Goal: Information Seeking & Learning: Learn about a topic

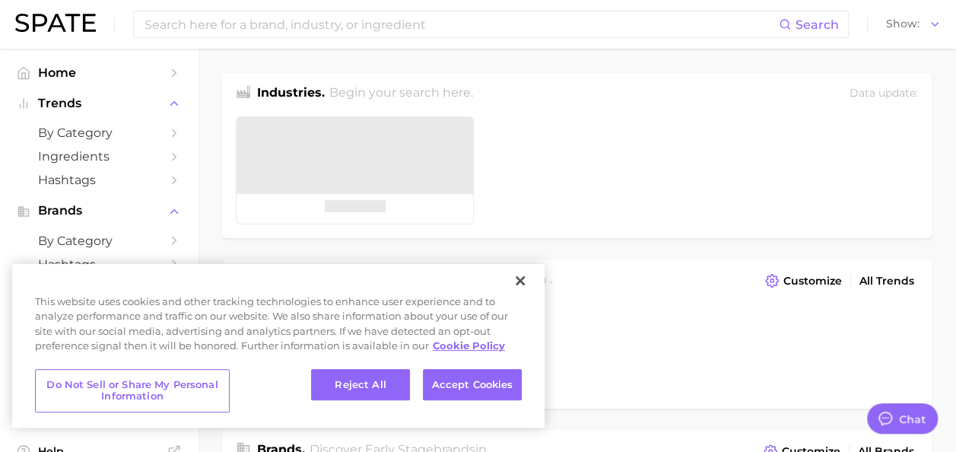
type textarea "x"
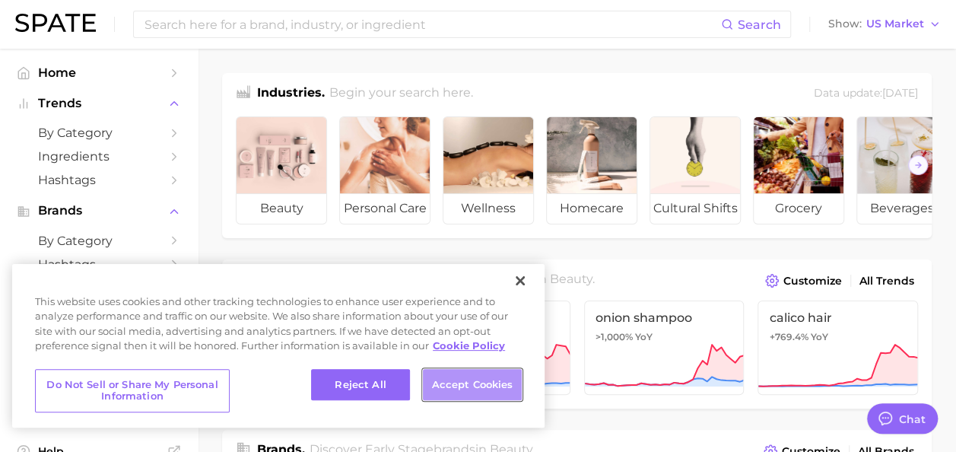
click at [481, 382] on button "Accept Cookies" at bounding box center [472, 385] width 99 height 32
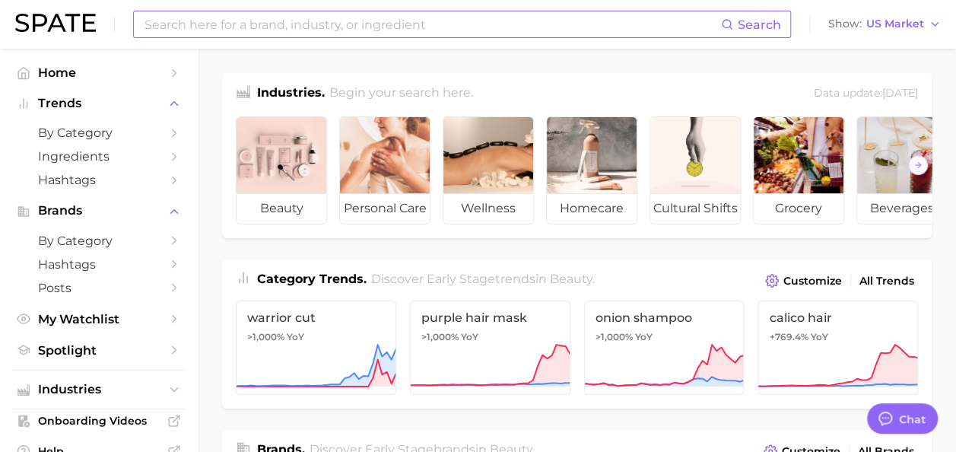
click at [237, 27] on input at bounding box center [432, 24] width 578 height 26
click at [237, 23] on input at bounding box center [432, 24] width 578 height 26
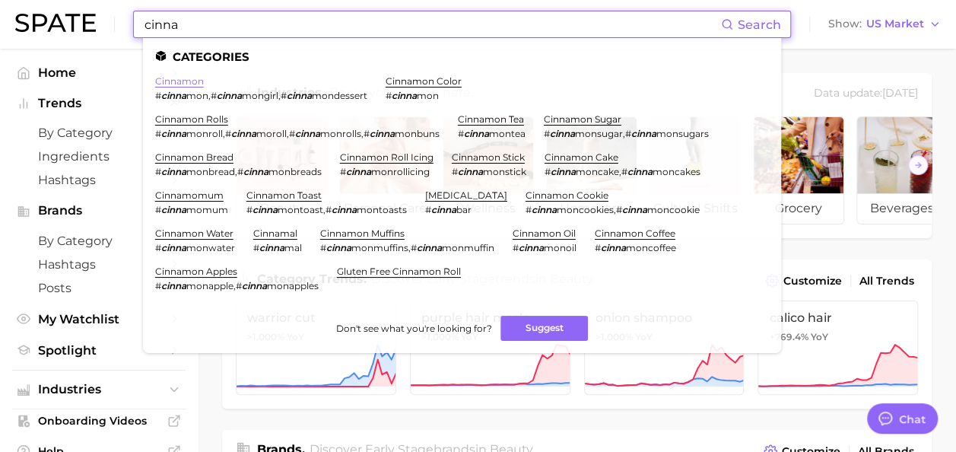
type input "cinna"
click at [176, 83] on link "cinnamon" at bounding box center [179, 80] width 49 height 11
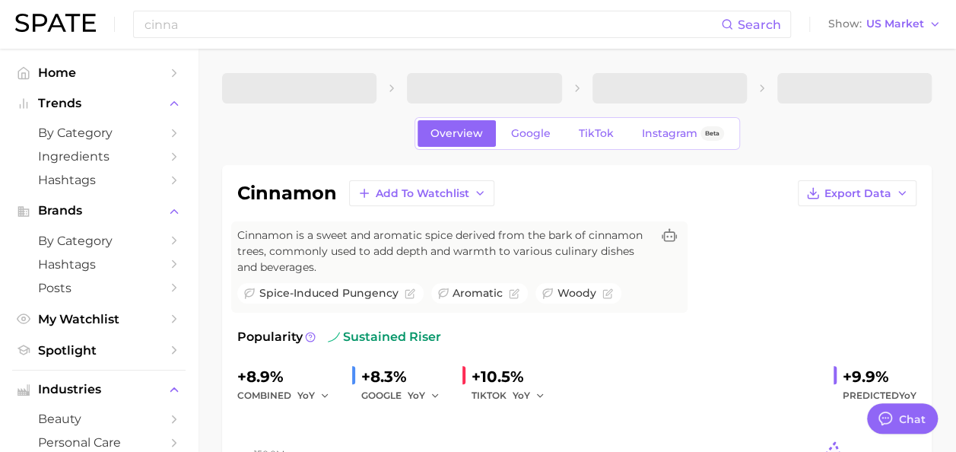
type textarea "x"
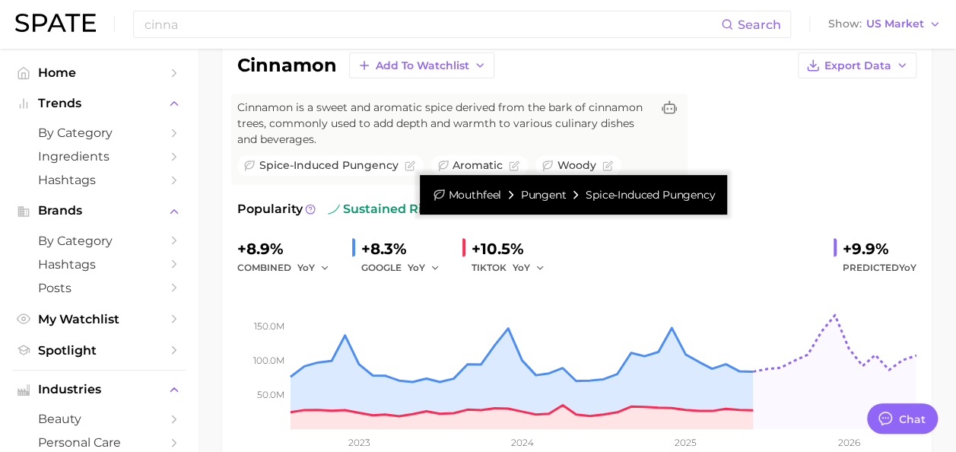
scroll to position [152, 0]
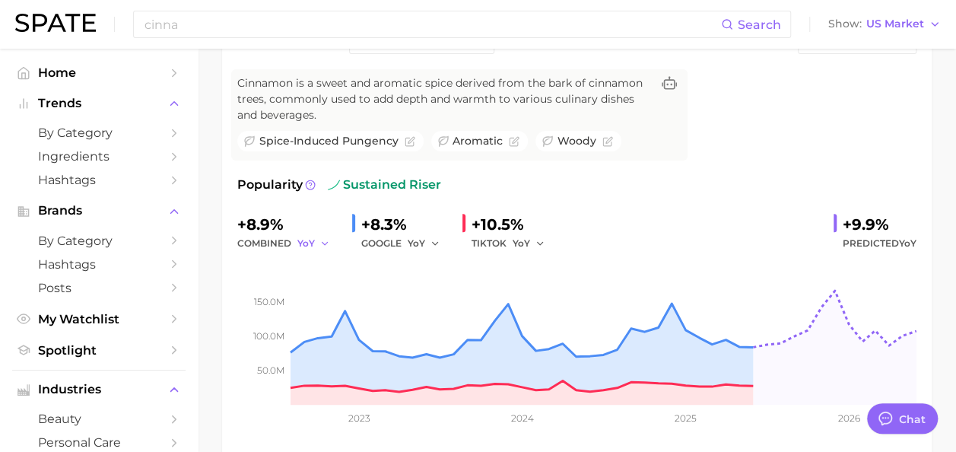
click at [321, 239] on icon "button" at bounding box center [324, 243] width 11 height 11
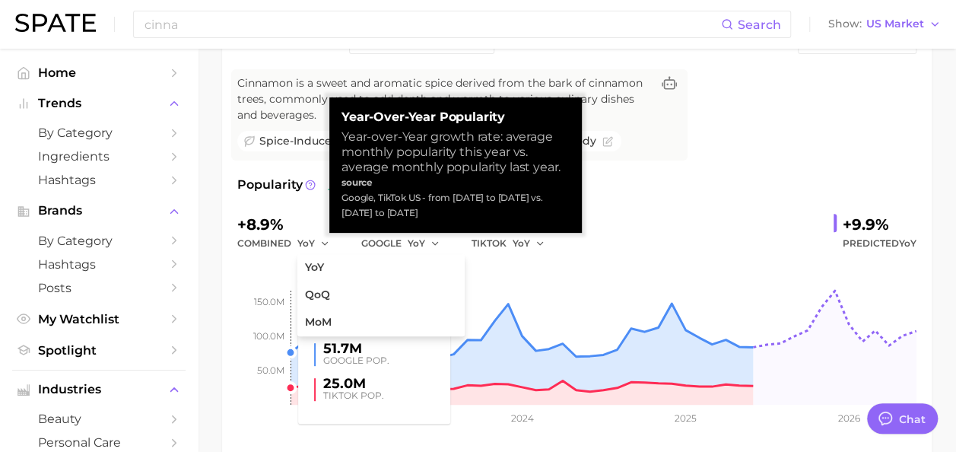
click at [266, 258] on rect at bounding box center [576, 328] width 679 height 152
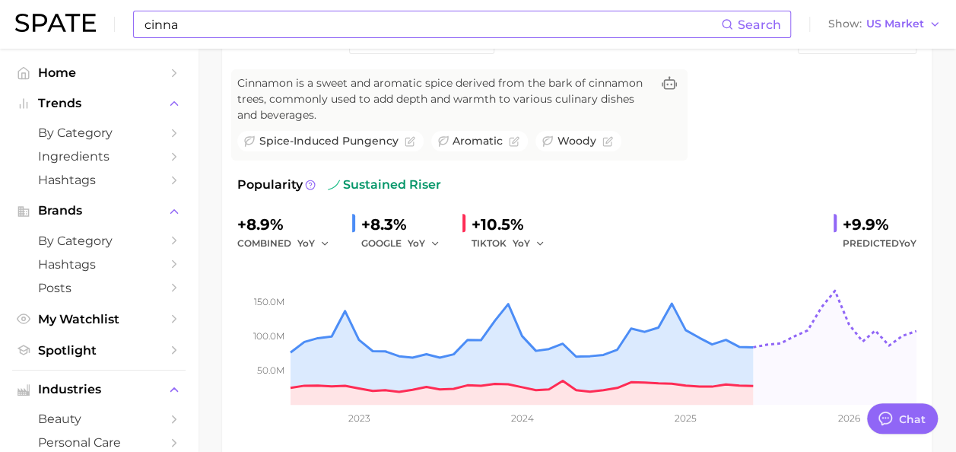
click at [232, 14] on input "cinna" at bounding box center [432, 24] width 578 height 26
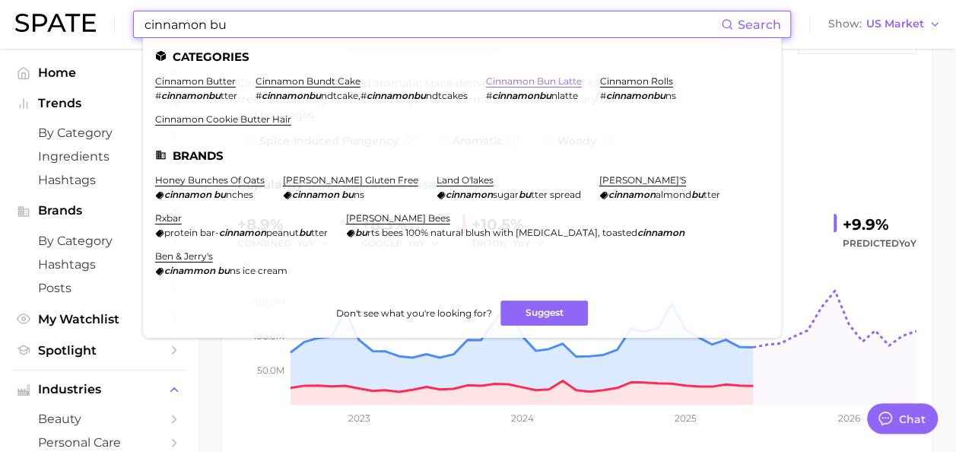
click at [535, 81] on link "cinnamon bun latte" at bounding box center [534, 80] width 96 height 11
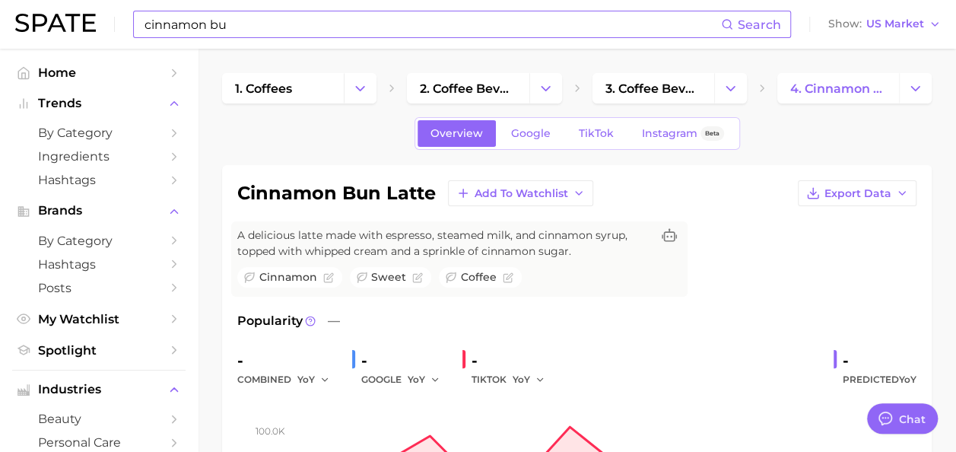
click at [245, 17] on input "cinnamon bu" at bounding box center [432, 24] width 578 height 26
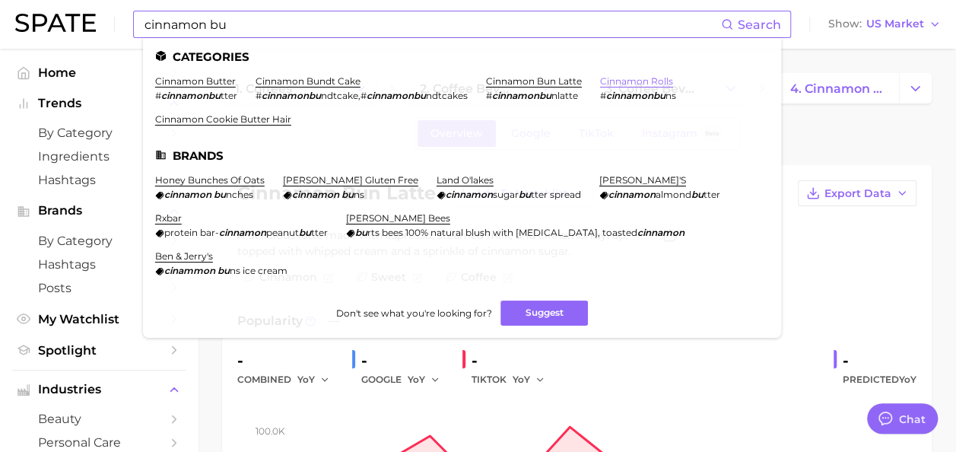
click at [645, 82] on link "cinnamon rolls" at bounding box center [636, 80] width 73 height 11
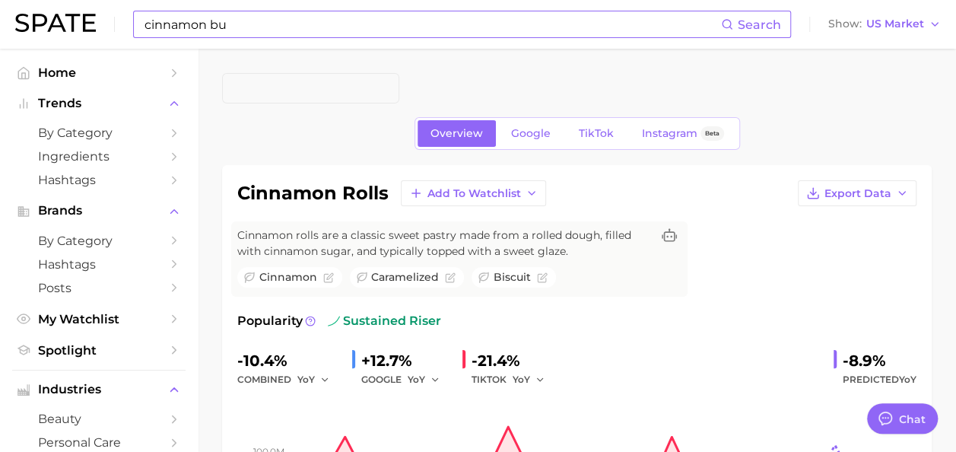
click at [409, 35] on input "cinnamon bu" at bounding box center [432, 24] width 578 height 26
type input "c"
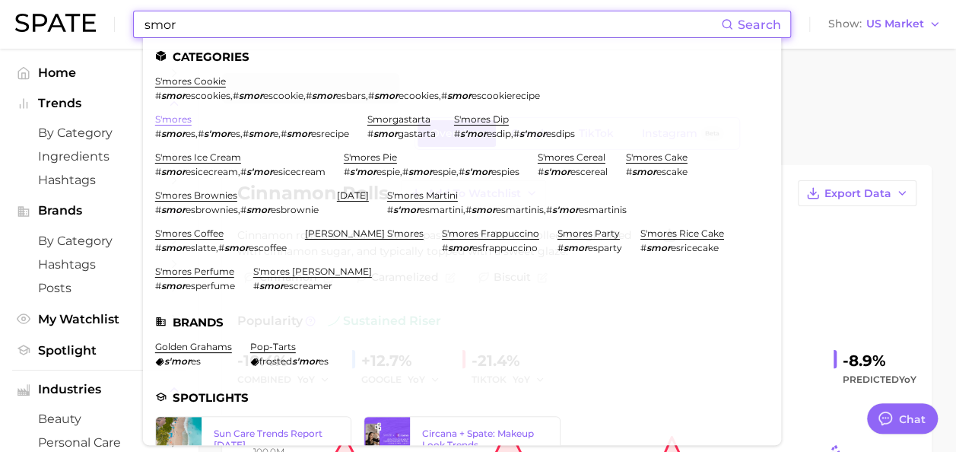
click at [181, 117] on link "s'mores" at bounding box center [173, 118] width 36 height 11
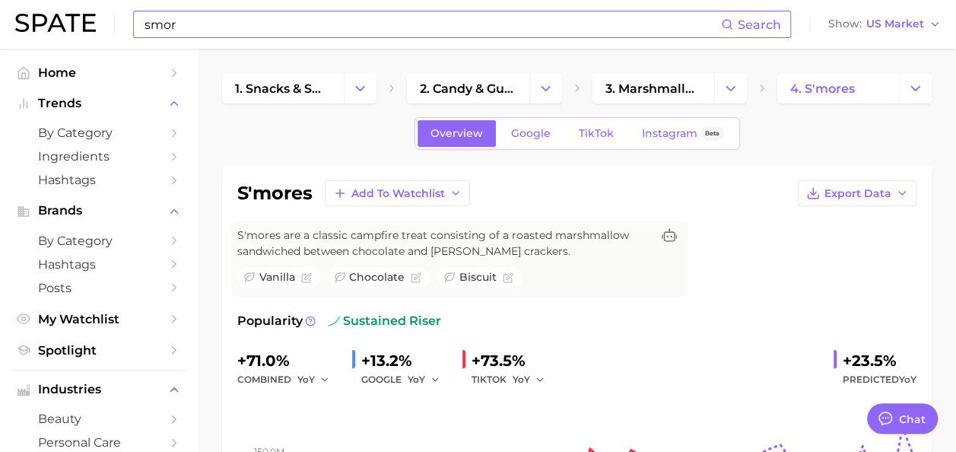
click at [311, 38] on div "smor Search Show US Market" at bounding box center [477, 24] width 925 height 49
click at [307, 29] on input "smor" at bounding box center [432, 24] width 578 height 26
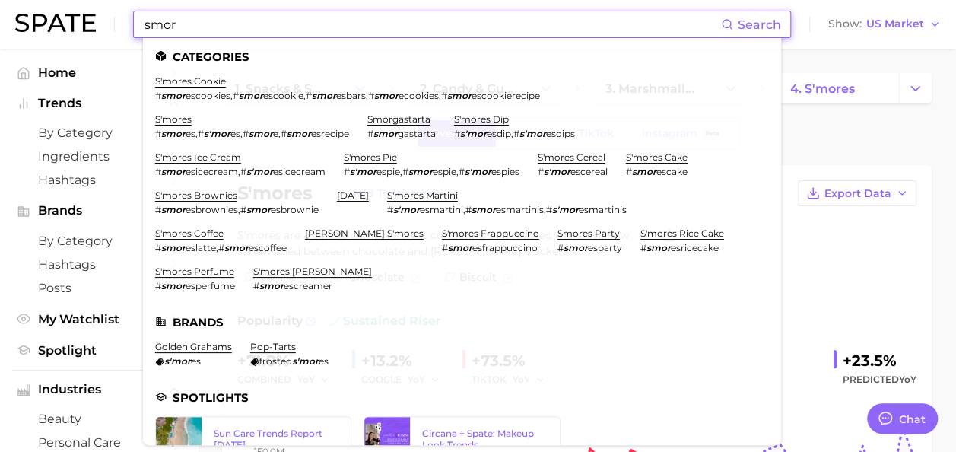
drag, startPoint x: 233, startPoint y: 17, endPoint x: -38, endPoint y: -12, distance: 272.3
click at [0, 0] on html "smor Search Categories s'mores cookie # smor escookies , # smor escookie , # sm…" at bounding box center [478, 226] width 956 height 452
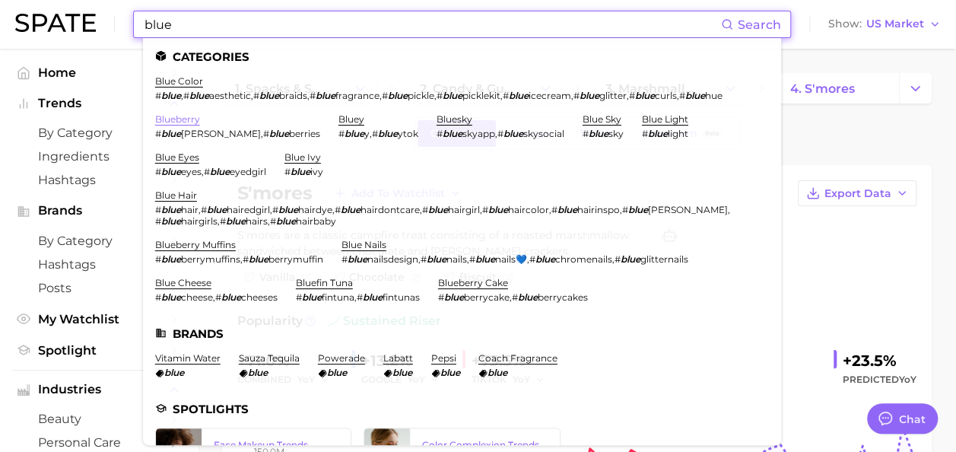
type input "blue"
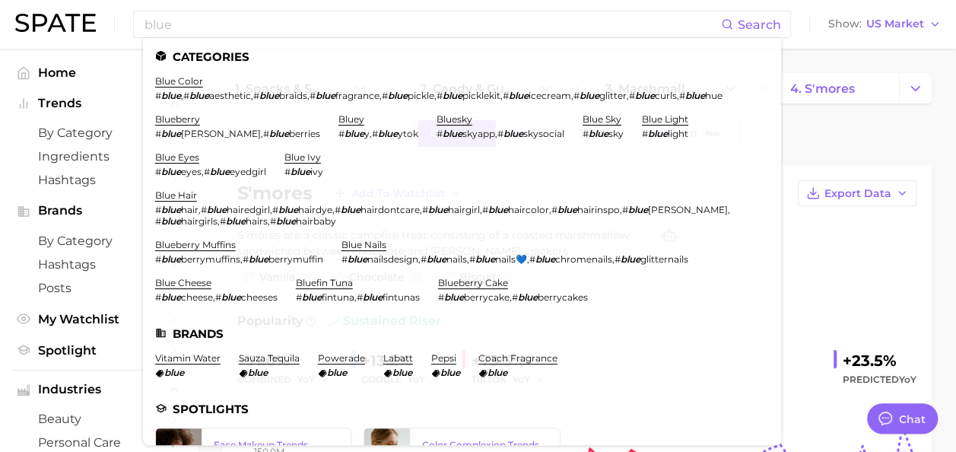
click at [183, 125] on link "blueberry" at bounding box center [177, 118] width 45 height 11
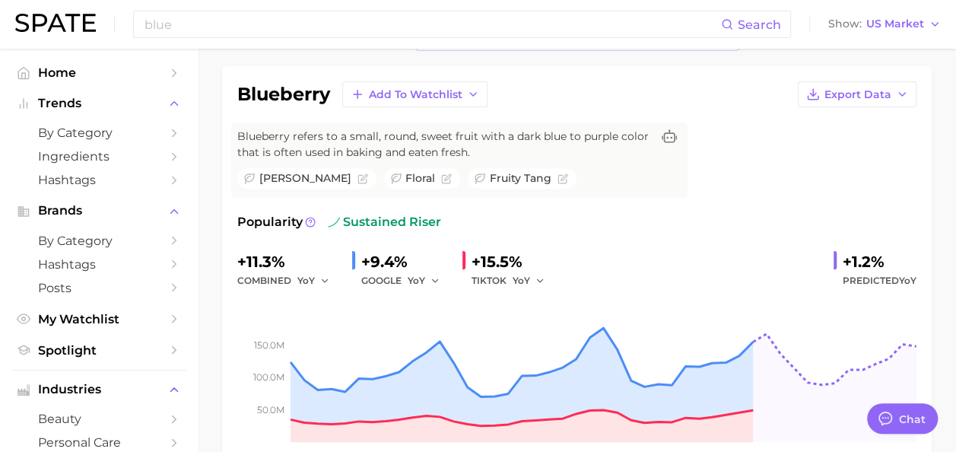
scroll to position [152, 0]
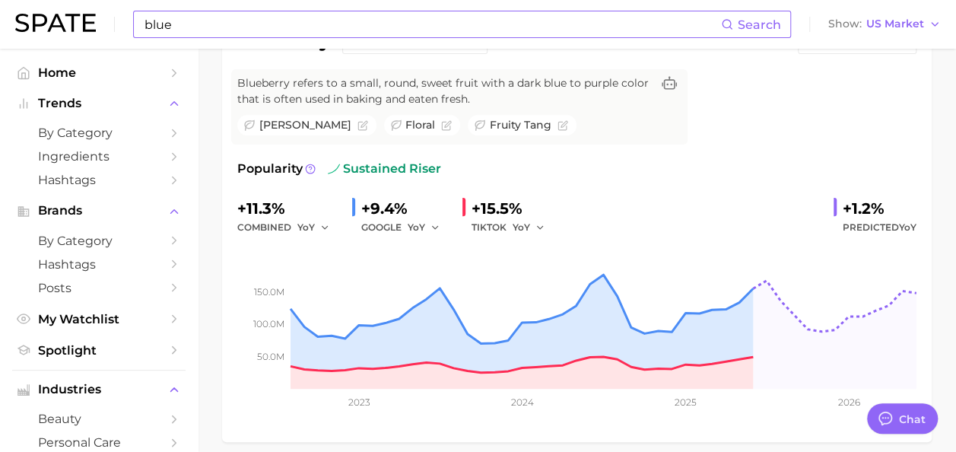
click at [173, 30] on input "blue" at bounding box center [432, 24] width 578 height 26
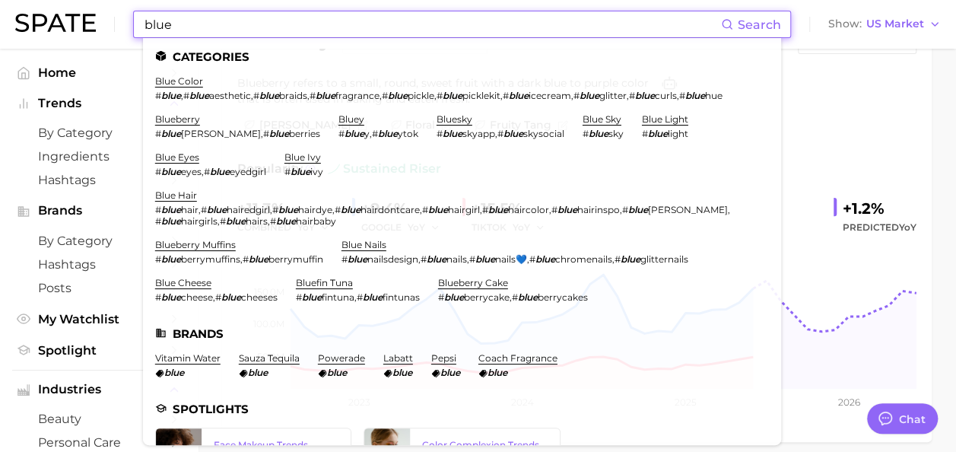
drag, startPoint x: 164, startPoint y: 27, endPoint x: 246, endPoint y: 15, distance: 82.1
click at [246, 15] on input "blue" at bounding box center [432, 24] width 578 height 26
click at [241, 27] on input "blue" at bounding box center [432, 24] width 578 height 26
type textarea "x"
click at [797, 44] on div "blue Search Categories blue color # blue , # blue aesthetic , # blue braids , #…" at bounding box center [477, 24] width 925 height 49
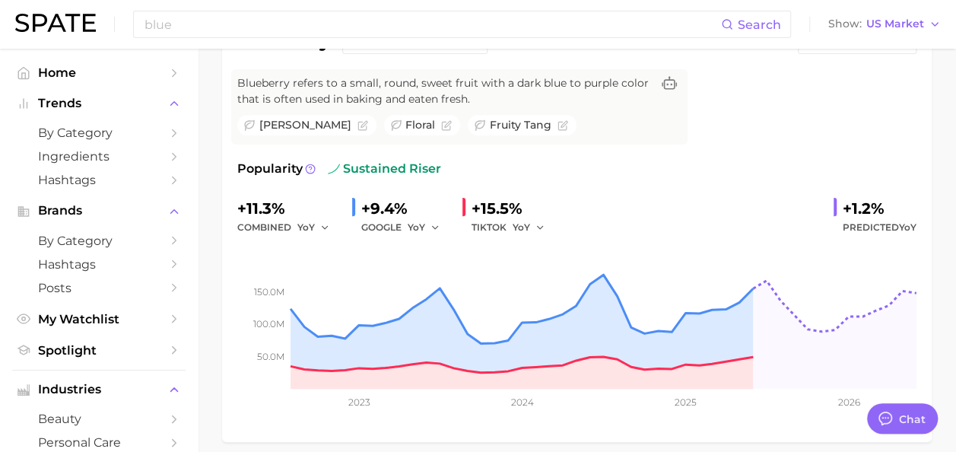
click at [830, 126] on div "blueberry Add to Watchlist Export Data Blueberry refers to a small, round, swee…" at bounding box center [576, 227] width 679 height 398
click at [769, 141] on div "blueberry Add to Watchlist Export Data Blueberry refers to a small, round, swee…" at bounding box center [576, 227] width 679 height 398
drag, startPoint x: 238, startPoint y: 30, endPoint x: 35, endPoint y: 0, distance: 205.3
click at [41, 8] on div "blue Search Show US Market" at bounding box center [477, 24] width 925 height 49
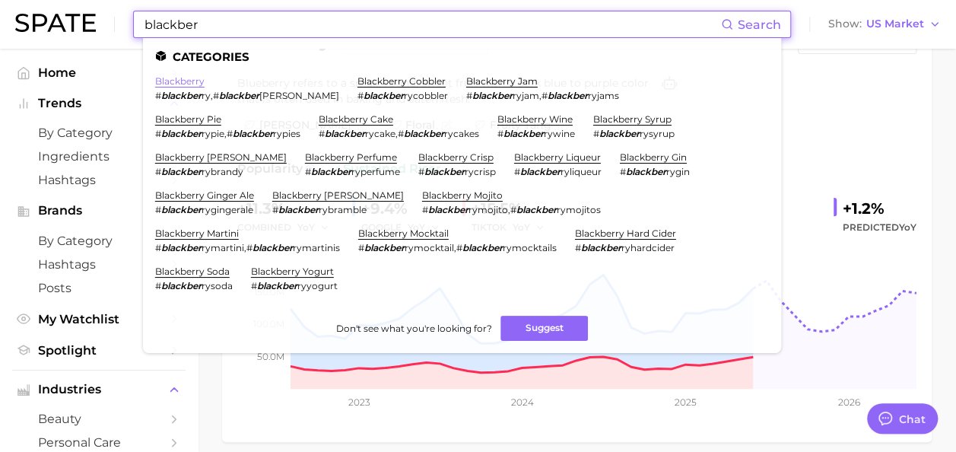
click at [195, 84] on link "blackberry" at bounding box center [179, 80] width 49 height 11
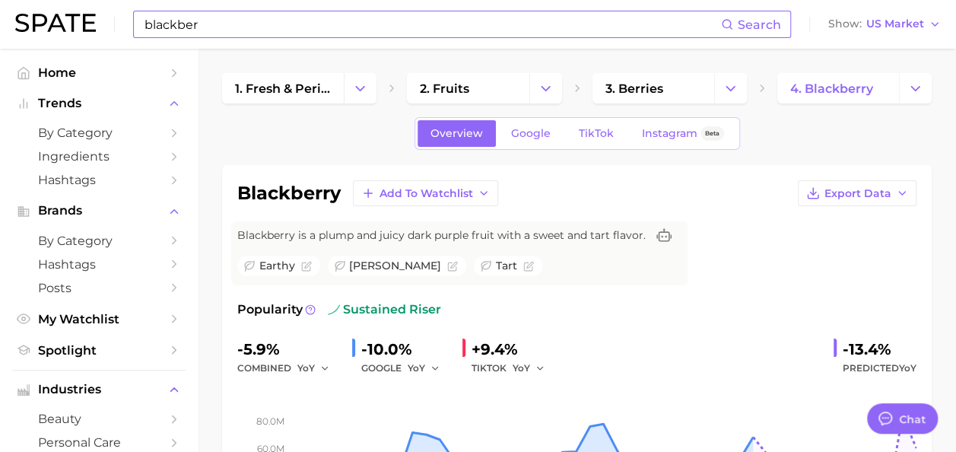
click at [314, 18] on input "blackber" at bounding box center [432, 24] width 578 height 26
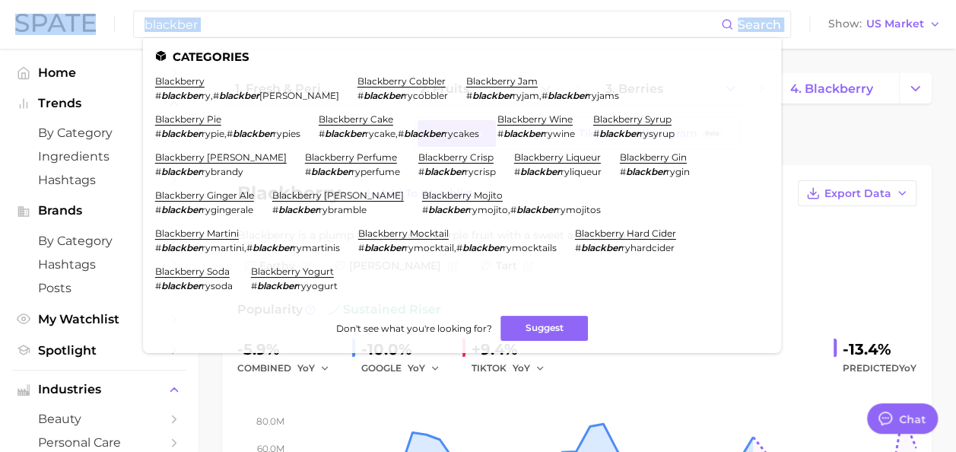
drag, startPoint x: 241, startPoint y: 36, endPoint x: 71, endPoint y: 21, distance: 170.3
click at [71, 21] on div "blackber Search Categories blackberry # blackber ry , # blackber [PERSON_NAME] …" at bounding box center [477, 24] width 925 height 49
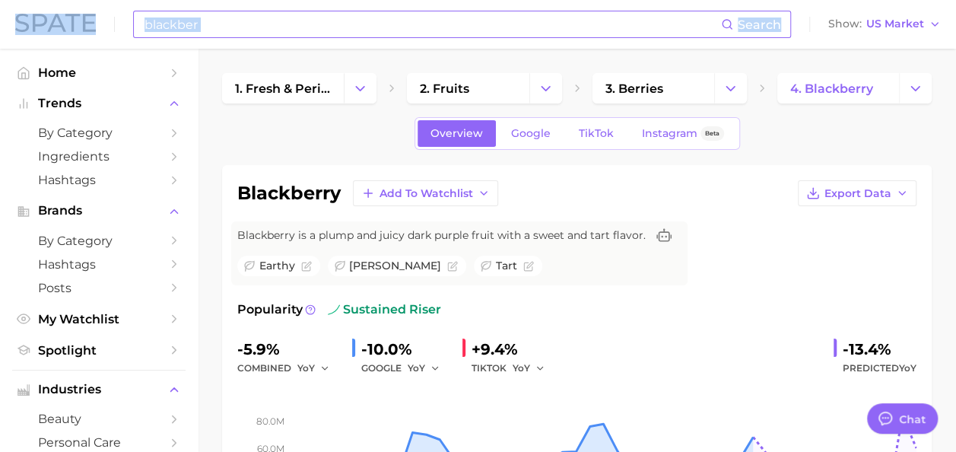
click at [240, 30] on input "blackber" at bounding box center [432, 24] width 578 height 26
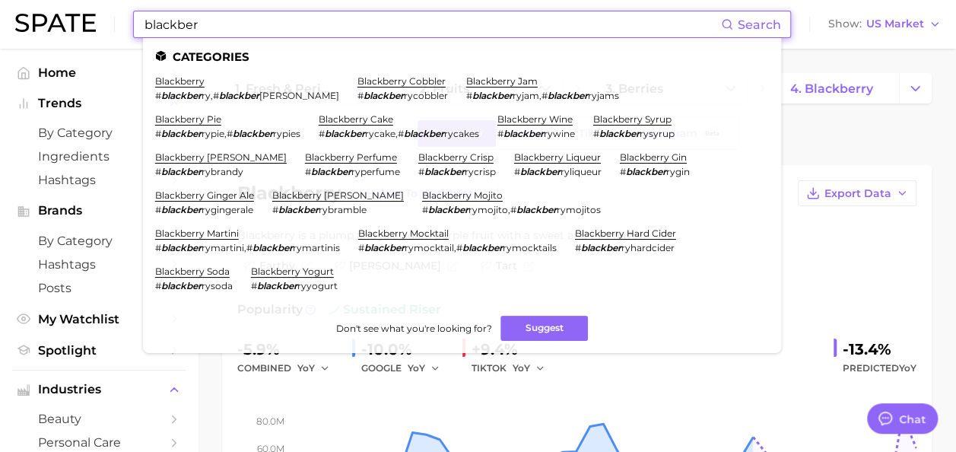
drag, startPoint x: 240, startPoint y: 30, endPoint x: 81, endPoint y: 41, distance: 159.3
click at [81, 41] on div "blackber Search Categories blackberry # blackber ry , # blackber [PERSON_NAME] …" at bounding box center [477, 24] width 925 height 49
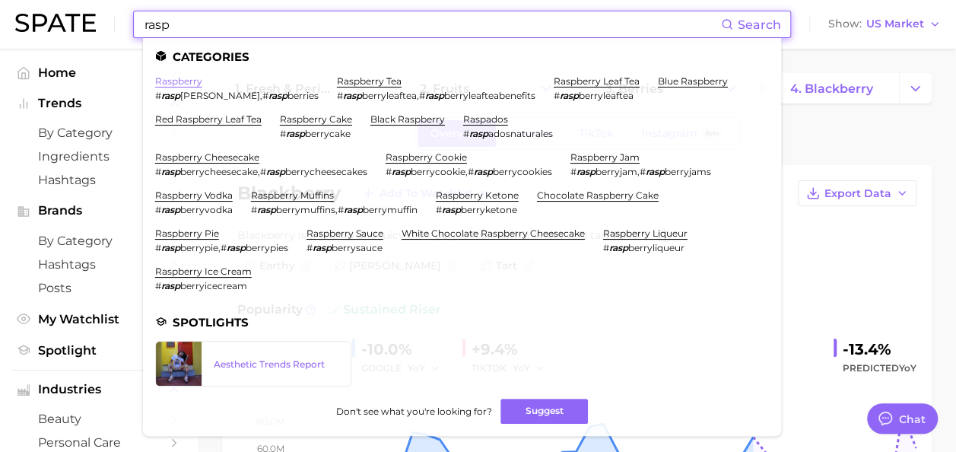
click at [175, 78] on link "raspberry" at bounding box center [178, 80] width 47 height 11
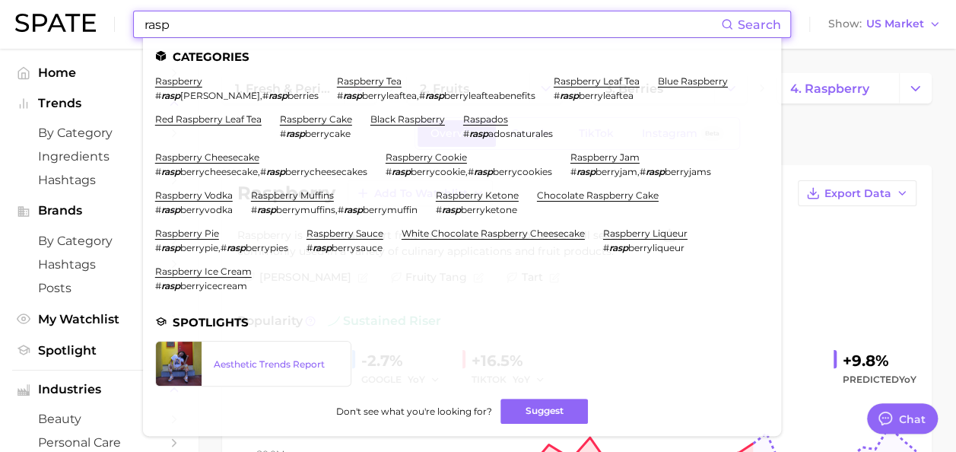
drag, startPoint x: 283, startPoint y: 26, endPoint x: 77, endPoint y: 14, distance: 206.4
click at [77, 14] on div "rasp Search Categories raspberry # rasp [PERSON_NAME] , # rasp berries raspberr…" at bounding box center [477, 24] width 925 height 49
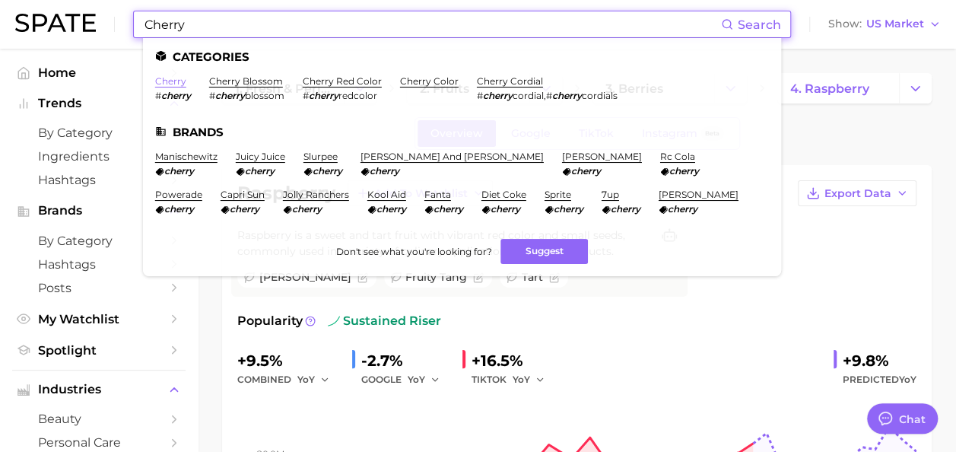
type input "Cherry"
click at [179, 81] on link "cherry" at bounding box center [170, 80] width 31 height 11
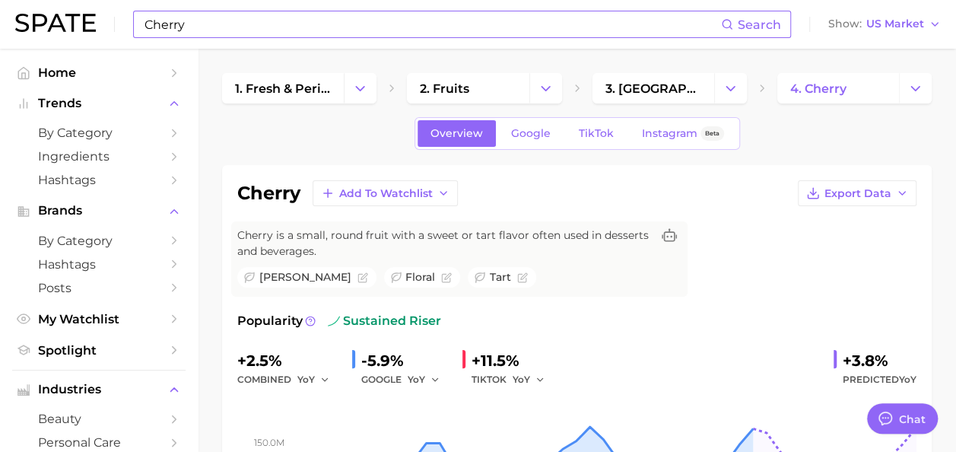
type textarea "x"
